Goal: Task Accomplishment & Management: Manage account settings

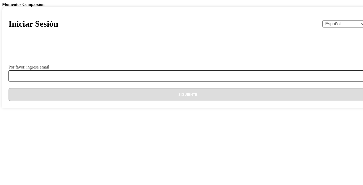
select select "es"
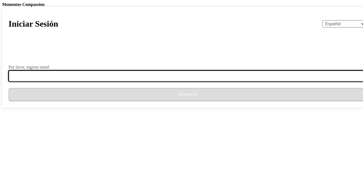
click at [201, 81] on input "Por favor, ingrese email" at bounding box center [192, 75] width 366 height 11
type input "lissvillalta941@gmail.com"
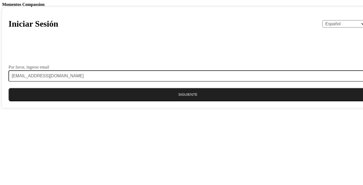
click at [184, 101] on button "Siguiente" at bounding box center [188, 94] width 359 height 13
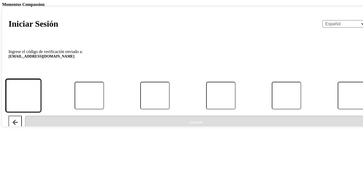
click at [41, 112] on input "Código" at bounding box center [23, 95] width 35 height 33
paste input "395259"
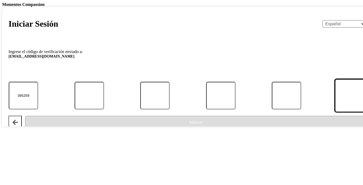
type input "3"
type input "9"
type input "5"
type input "2"
type input "5"
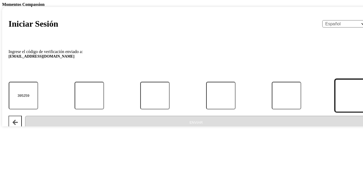
type input "9"
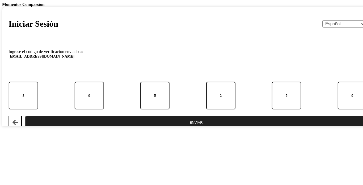
click at [174, 129] on button "Enviar" at bounding box center [196, 121] width 343 height 13
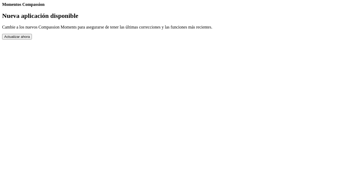
click at [32, 39] on button "Actualizar ahora" at bounding box center [17, 37] width 30 height 6
